Goal: Task Accomplishment & Management: Manage account settings

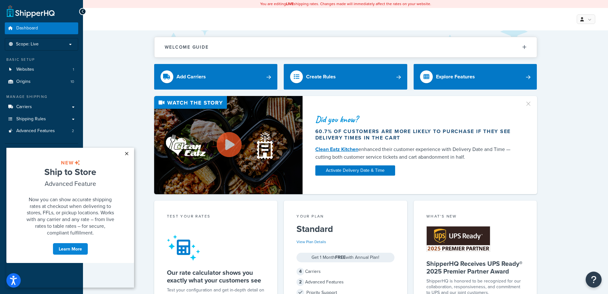
click at [127, 154] on link "×" at bounding box center [126, 153] width 11 height 11
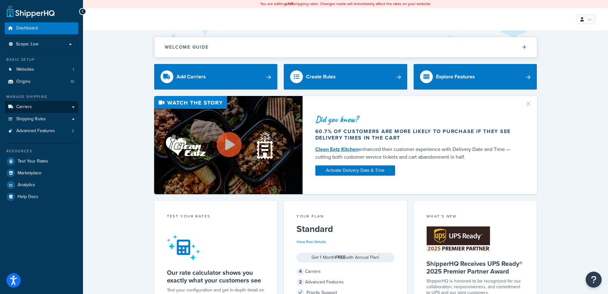
click at [35, 106] on link "Carriers" at bounding box center [41, 107] width 73 height 12
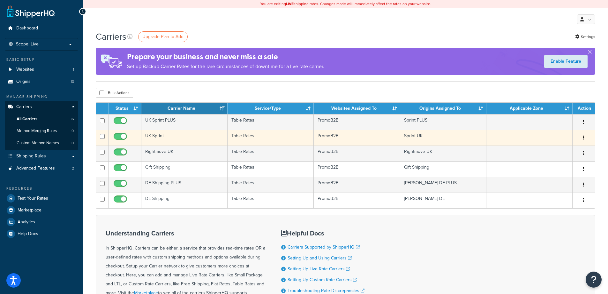
click at [585, 138] on button "button" at bounding box center [584, 138] width 9 height 10
click at [555, 149] on link "Edit" at bounding box center [558, 150] width 50 height 13
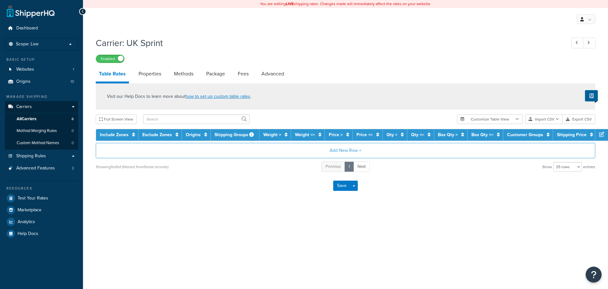
select select "25"
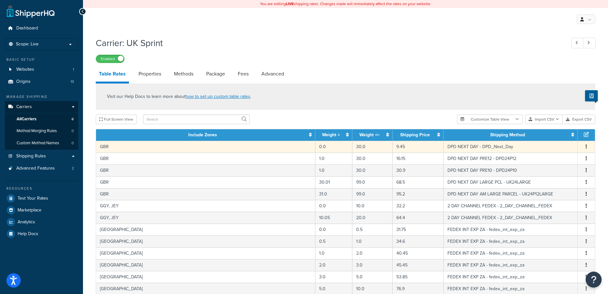
click at [586, 148] on icon "button" at bounding box center [586, 146] width 1 height 4
click at [549, 131] on div "Edit" at bounding box center [553, 133] width 45 height 13
select select "80245"
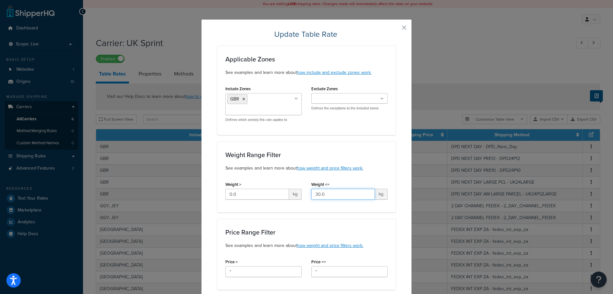
drag, startPoint x: 336, startPoint y: 196, endPoint x: 299, endPoint y: 184, distance: 38.3
click at [299, 184] on div "Weight > 0.0 kg Weight <= 30.0 kg" at bounding box center [307, 191] width 172 height 25
type input "200"
click at [366, 163] on div "Weight Range Filter See examples and learn more about how weight and price filt…" at bounding box center [306, 161] width 162 height 20
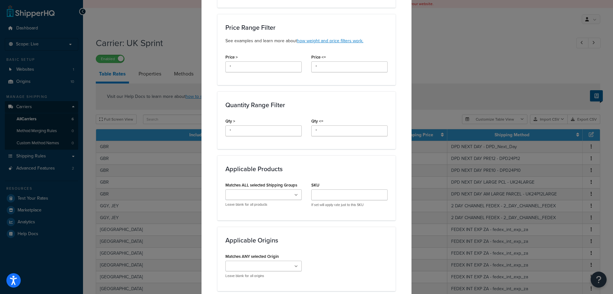
scroll to position [375, 0]
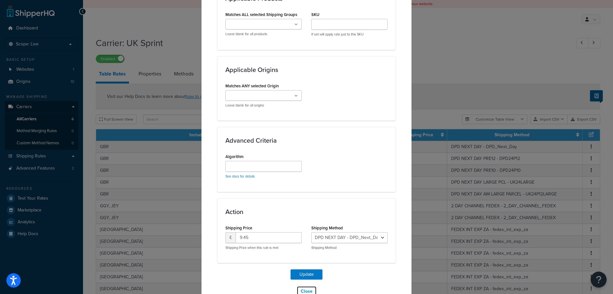
click at [308, 288] on button "Close" at bounding box center [307, 291] width 20 height 11
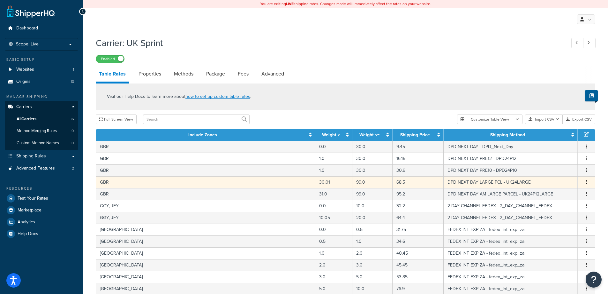
click at [585, 180] on button "button" at bounding box center [586, 182] width 5 height 7
click at [550, 166] on div "Edit" at bounding box center [553, 169] width 45 height 13
select select "80248"
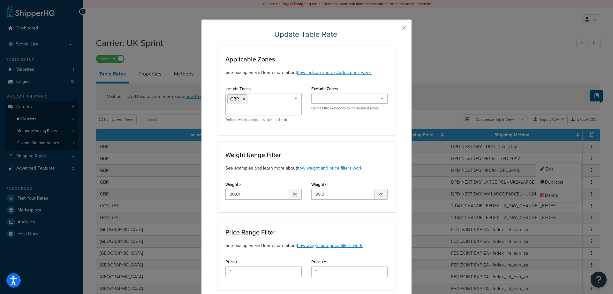
scroll to position [136, 0]
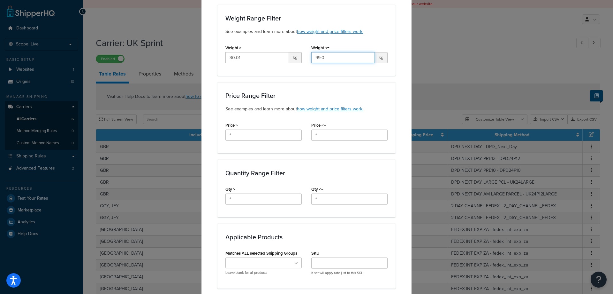
drag, startPoint x: 332, startPoint y: 59, endPoint x: 279, endPoint y: 47, distance: 54.4
click at [279, 47] on div "Weight > 30.01 kg Weight <= 99.0 kg" at bounding box center [307, 55] width 172 height 25
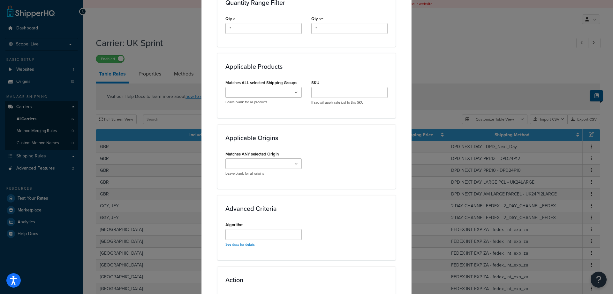
scroll to position [391, 0]
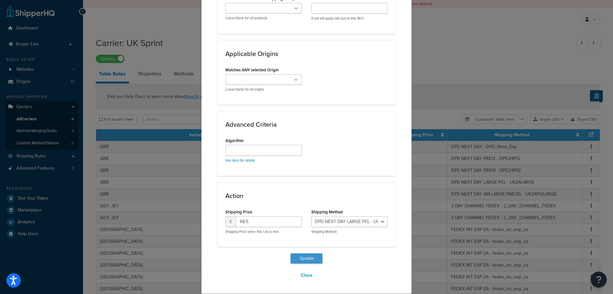
type input "500"
click at [301, 258] on button "Update" at bounding box center [307, 258] width 32 height 10
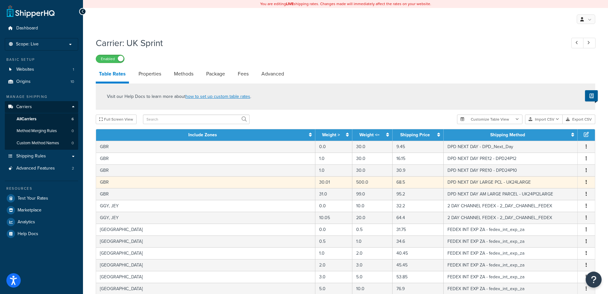
click at [584, 179] on span "Edit Duplicate Delete" at bounding box center [587, 182] width 10 height 7
click at [586, 183] on button "button" at bounding box center [586, 182] width 5 height 7
click at [543, 169] on div "Edit" at bounding box center [553, 169] width 45 height 13
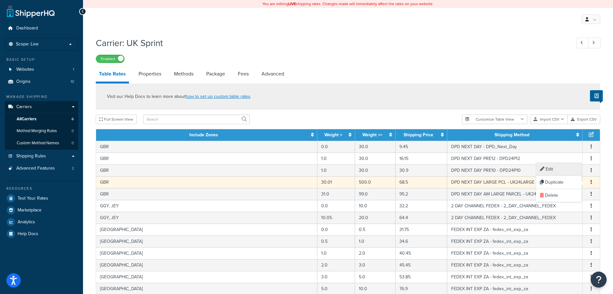
select select "80248"
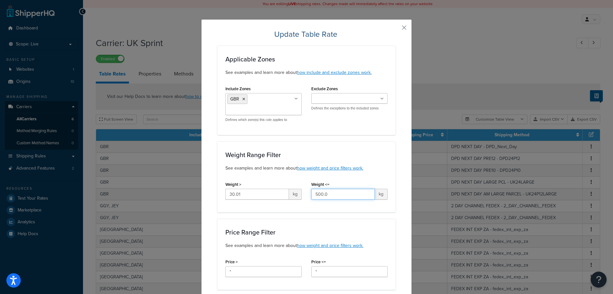
drag, startPoint x: 328, startPoint y: 192, endPoint x: 292, endPoint y: 194, distance: 35.8
click at [292, 194] on div "Weight > 30.01 kg Weight <= 500.0 kg" at bounding box center [307, 191] width 172 height 25
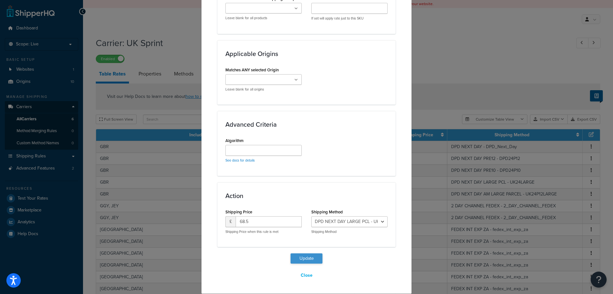
type input "100"
click at [312, 258] on button "Update" at bounding box center [307, 258] width 32 height 10
